Goal: Task Accomplishment & Management: Complete application form

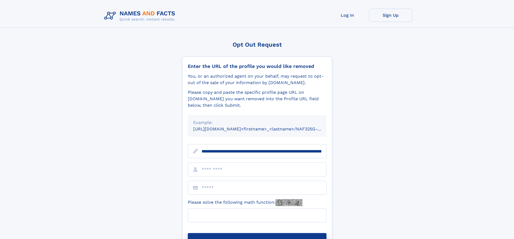
scroll to position [0, 54]
type input "**********"
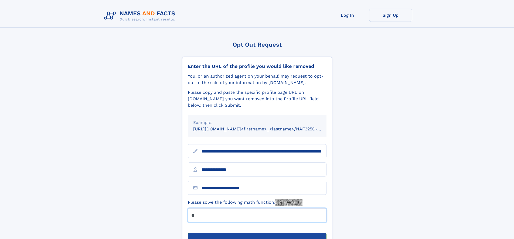
type input "**"
click at [257, 233] on button "Submit Opt Out Request" at bounding box center [257, 241] width 139 height 17
